Goal: Information Seeking & Learning: Compare options

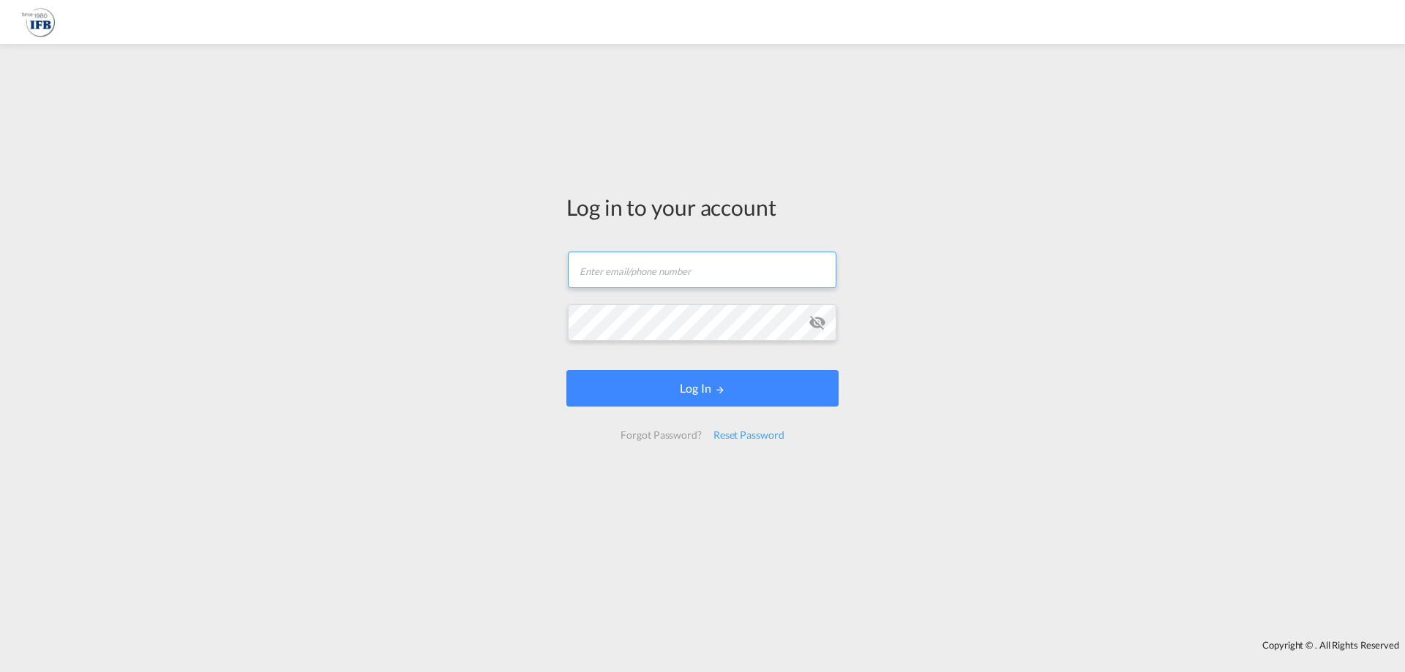
type input "[EMAIL_ADDRESS][DOMAIN_NAME]"
click at [751, 365] on form "[EMAIL_ADDRESS][DOMAIN_NAME] Email field is required Password field is required…" at bounding box center [702, 345] width 272 height 217
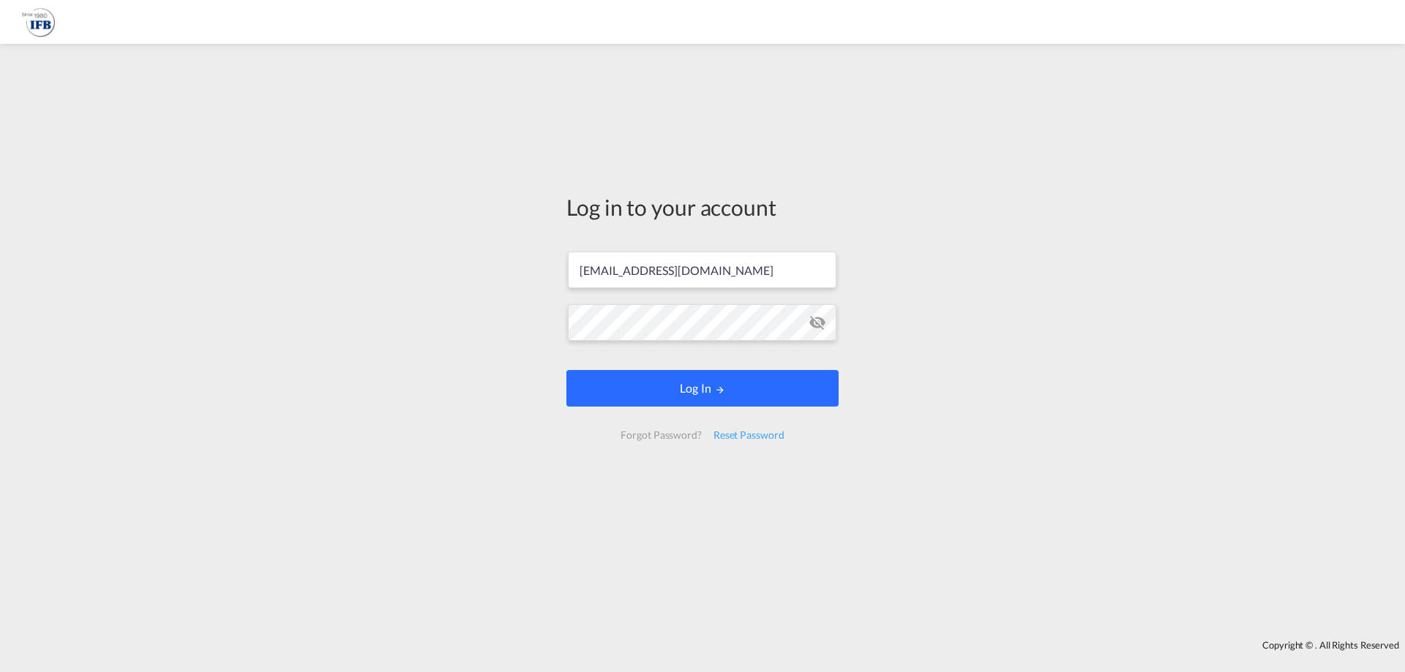
click at [767, 377] on button "Log In" at bounding box center [702, 388] width 272 height 37
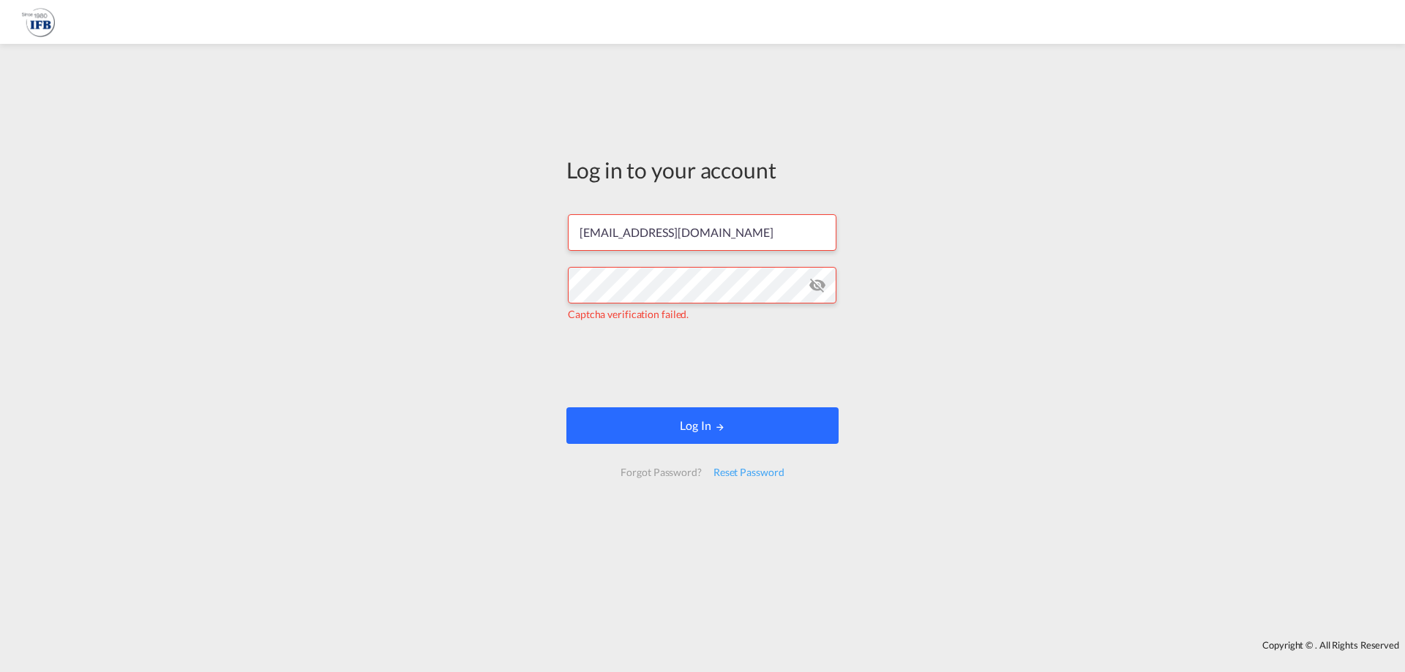
click at [677, 427] on button "Log In" at bounding box center [702, 426] width 272 height 37
